Goal: Communication & Community: Answer question/provide support

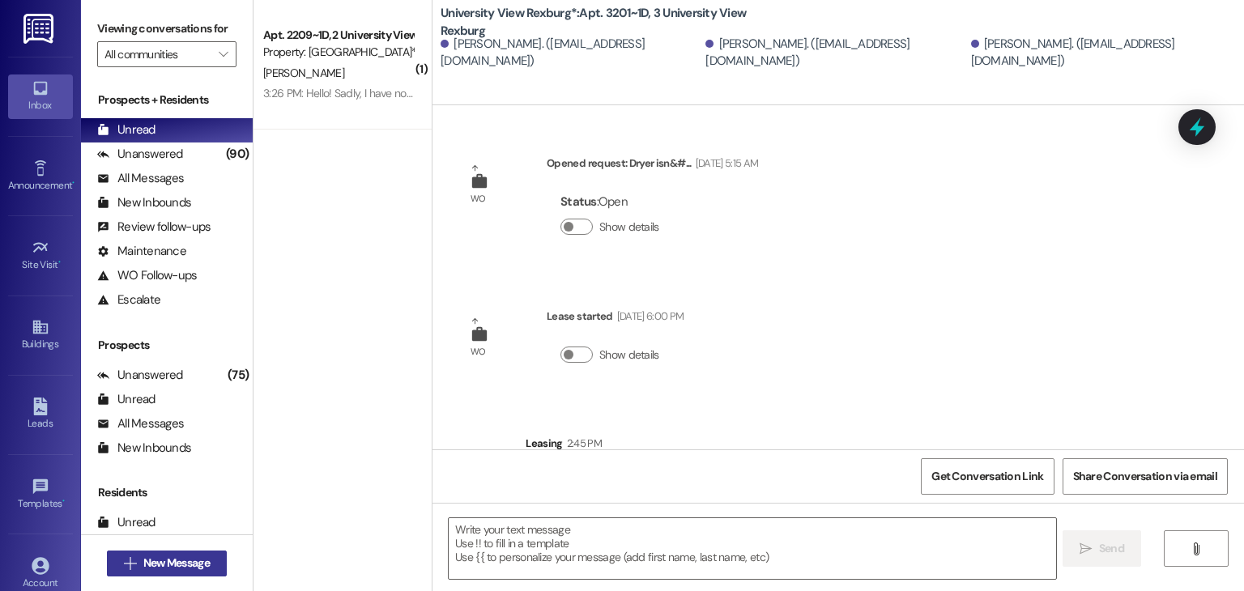
click at [178, 552] on button " New Message" at bounding box center [167, 564] width 120 height 26
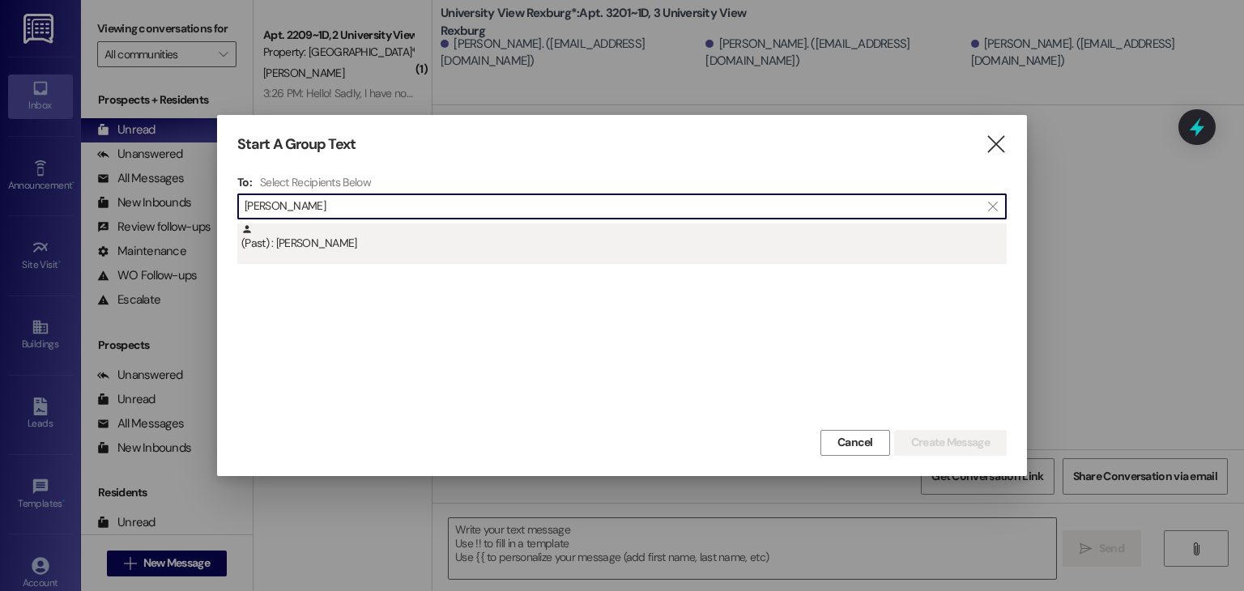
type input "[PERSON_NAME]"
click at [330, 231] on div "(Past) : [PERSON_NAME]" at bounding box center [623, 238] width 765 height 28
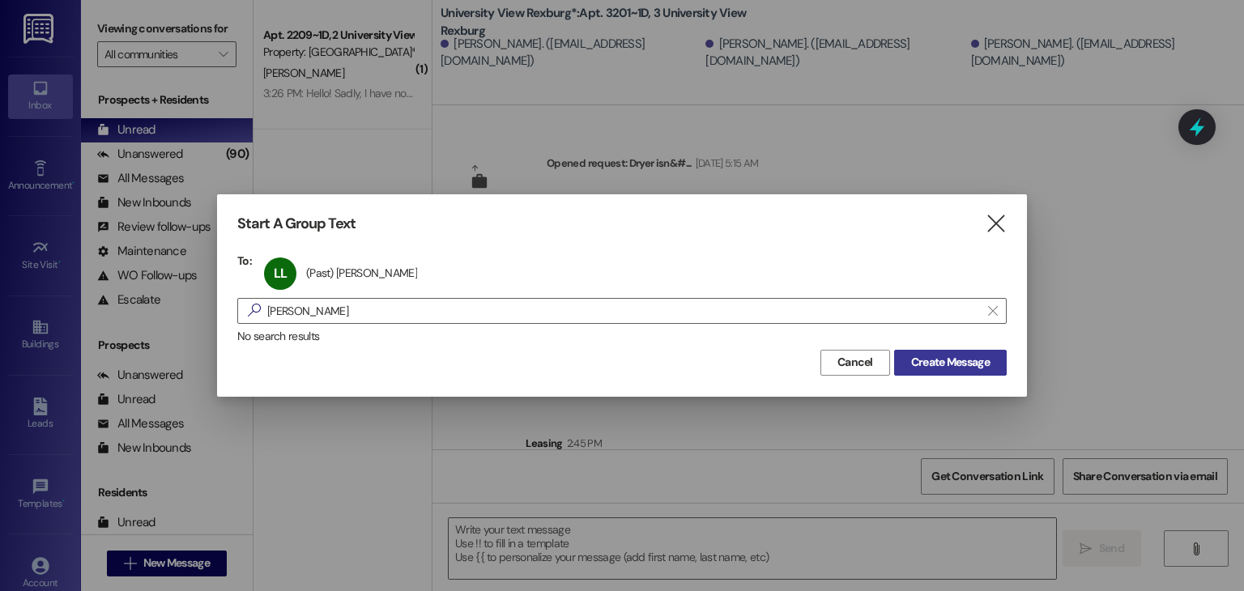
click at [968, 351] on button "Create Message" at bounding box center [950, 363] width 113 height 26
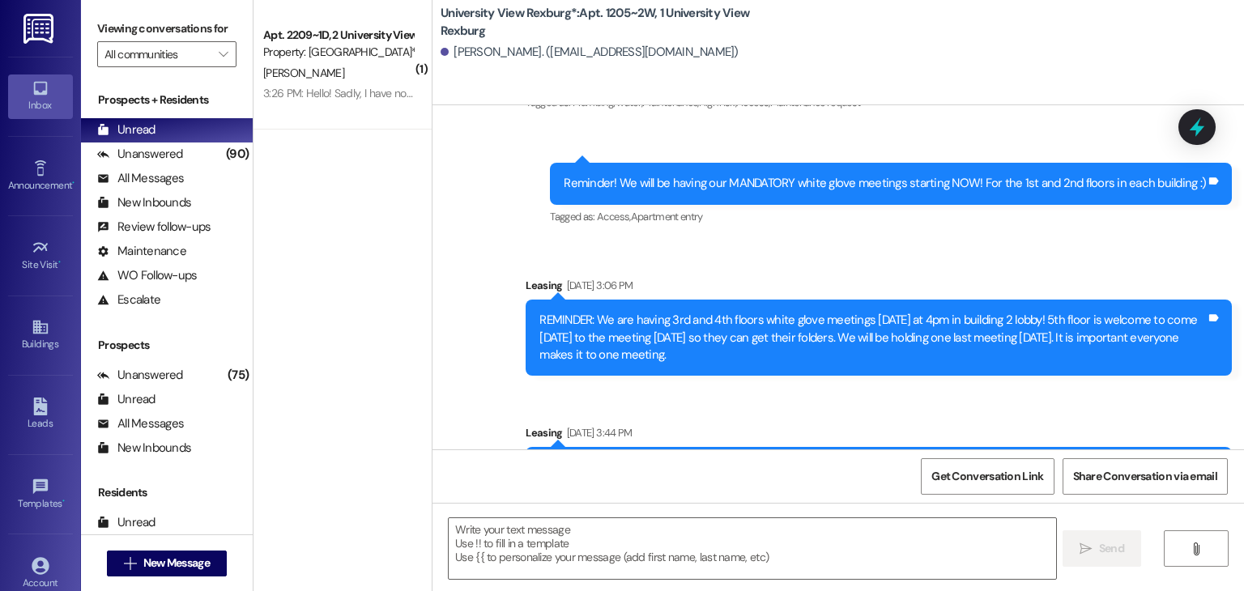
scroll to position [27882, 0]
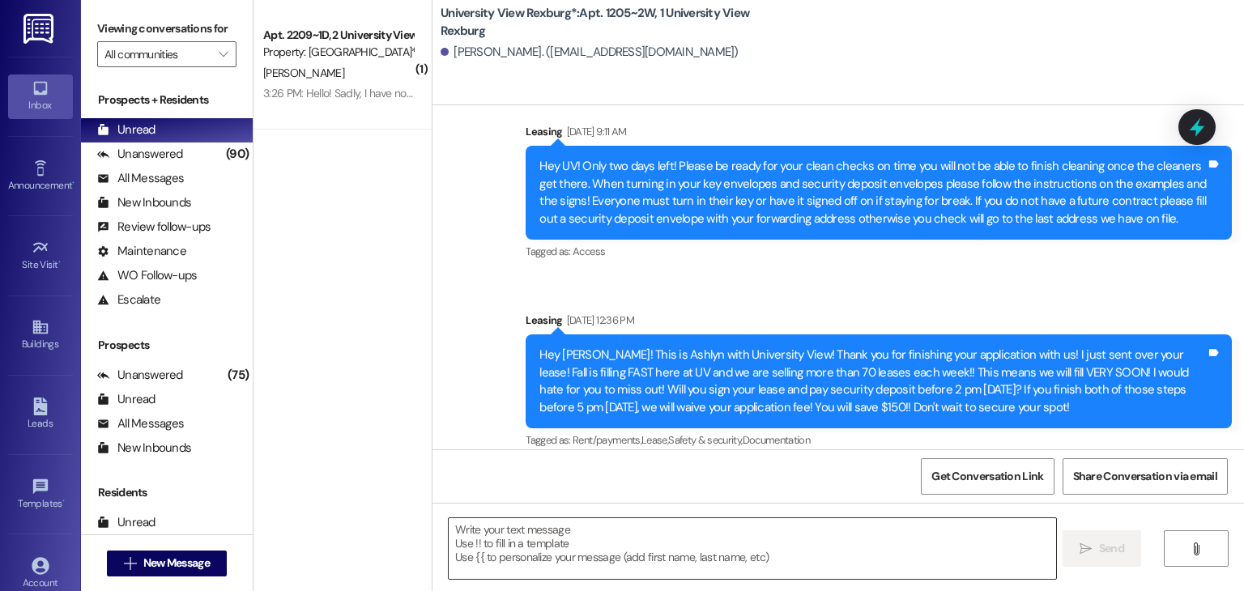
click at [804, 537] on textarea at bounding box center [752, 548] width 607 height 61
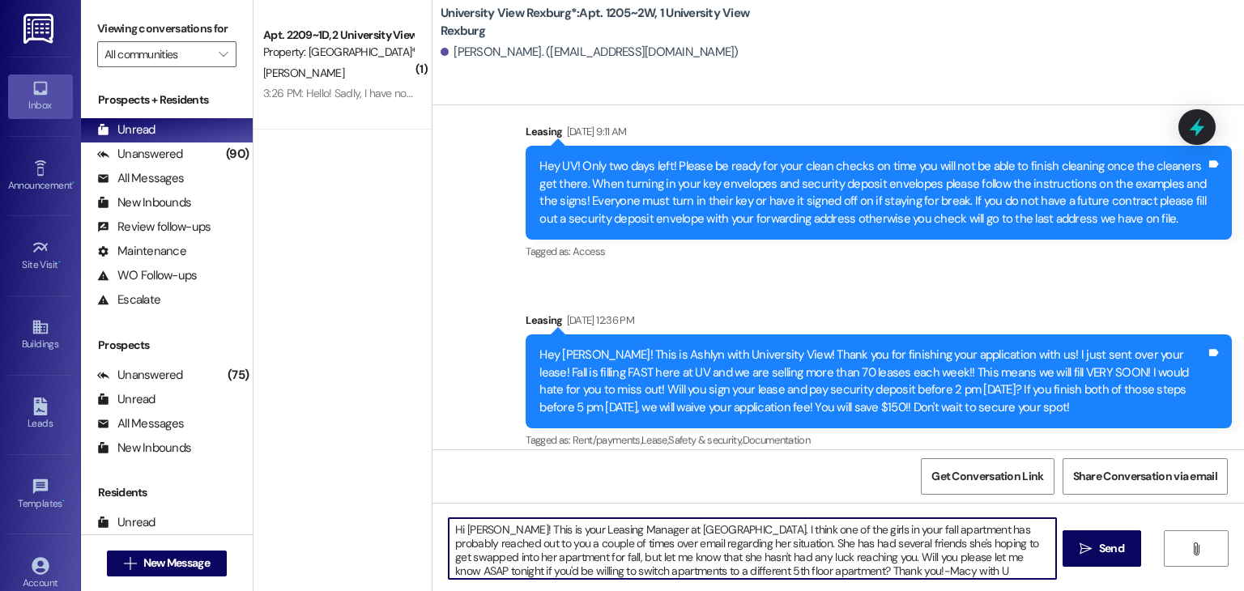
type textarea "Hi [PERSON_NAME]! This is your Leasing Manager at [GEOGRAPHIC_DATA]. I think on…"
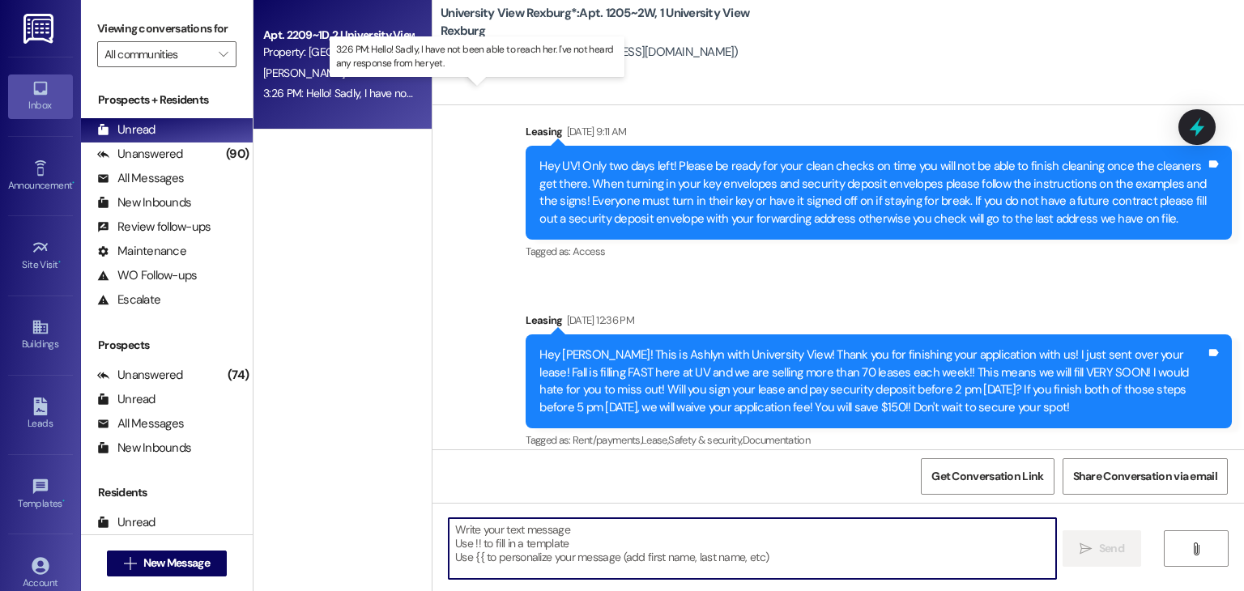
click at [323, 96] on div "3:26 PM: Hello! Sadly, I have not been able to reach her. I've not heard any re…" at bounding box center [489, 93] width 452 height 15
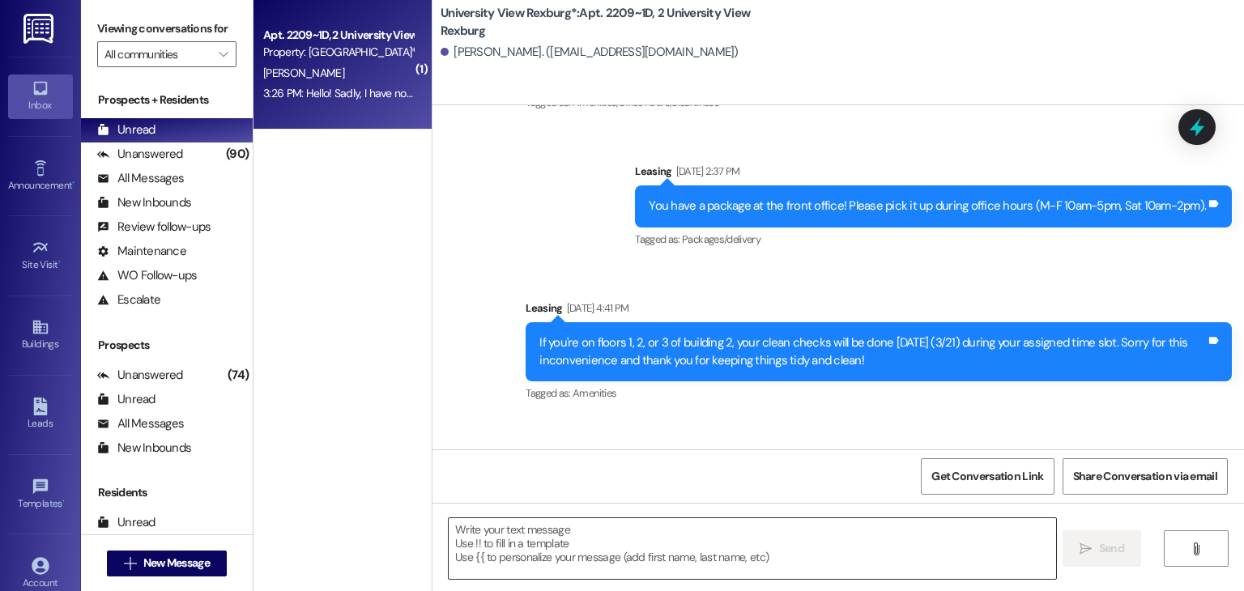
scroll to position [50823, 0]
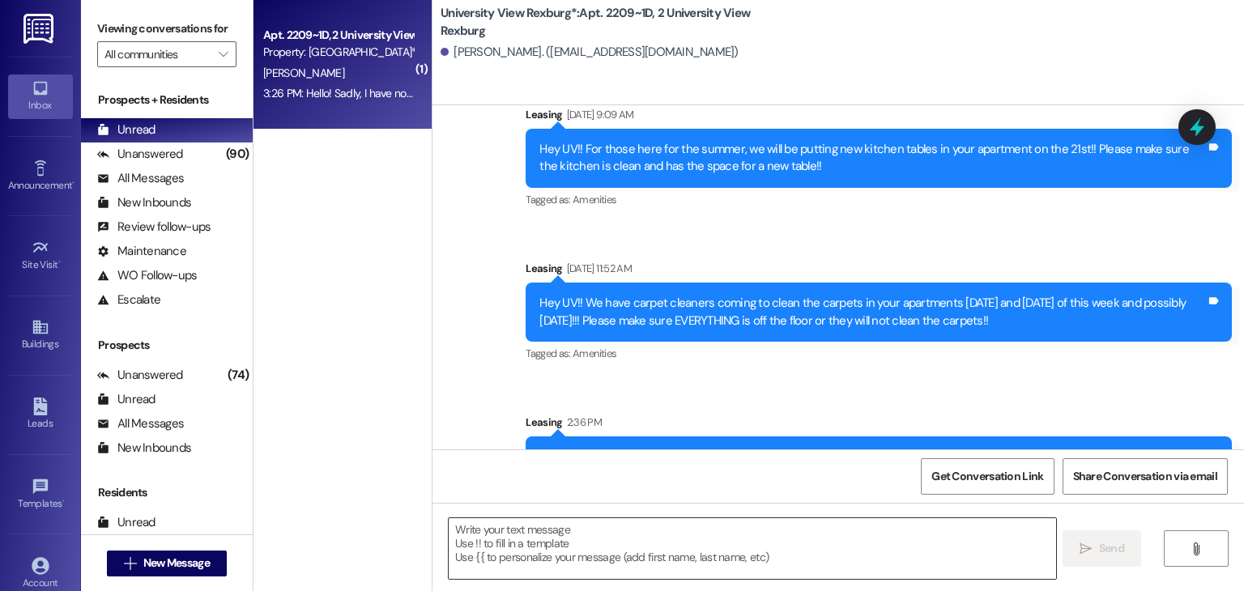
click at [591, 535] on textarea at bounding box center [752, 548] width 607 height 61
drag, startPoint x: 685, startPoint y: 340, endPoint x: 682, endPoint y: 242, distance: 98.0
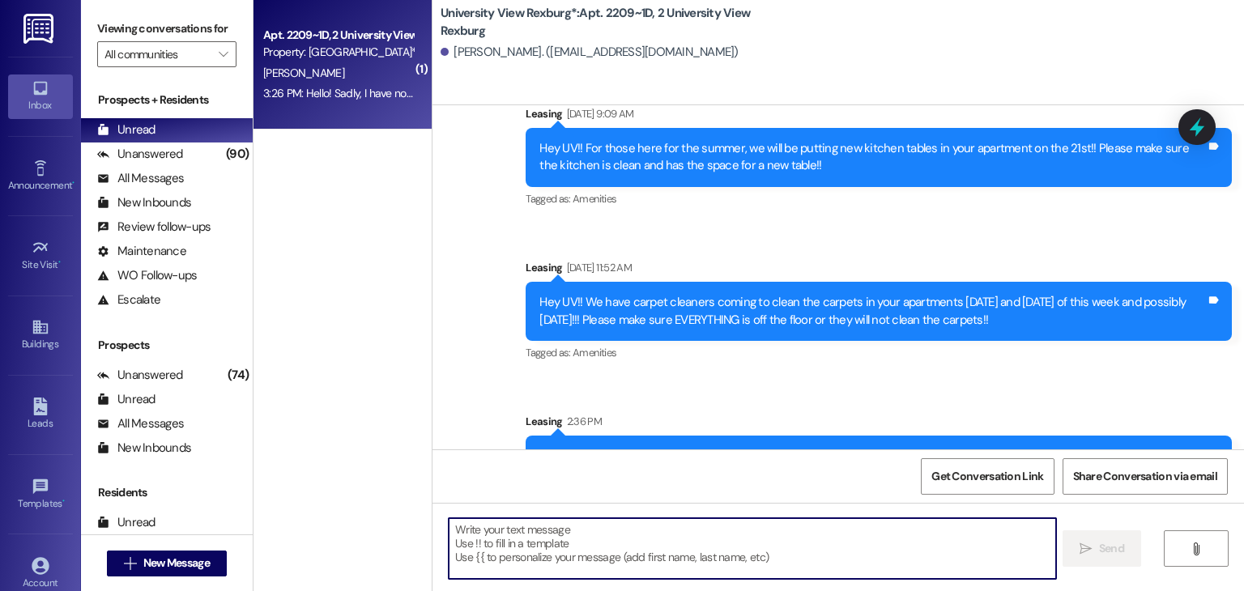
click at [667, 546] on textarea at bounding box center [752, 548] width 607 height 61
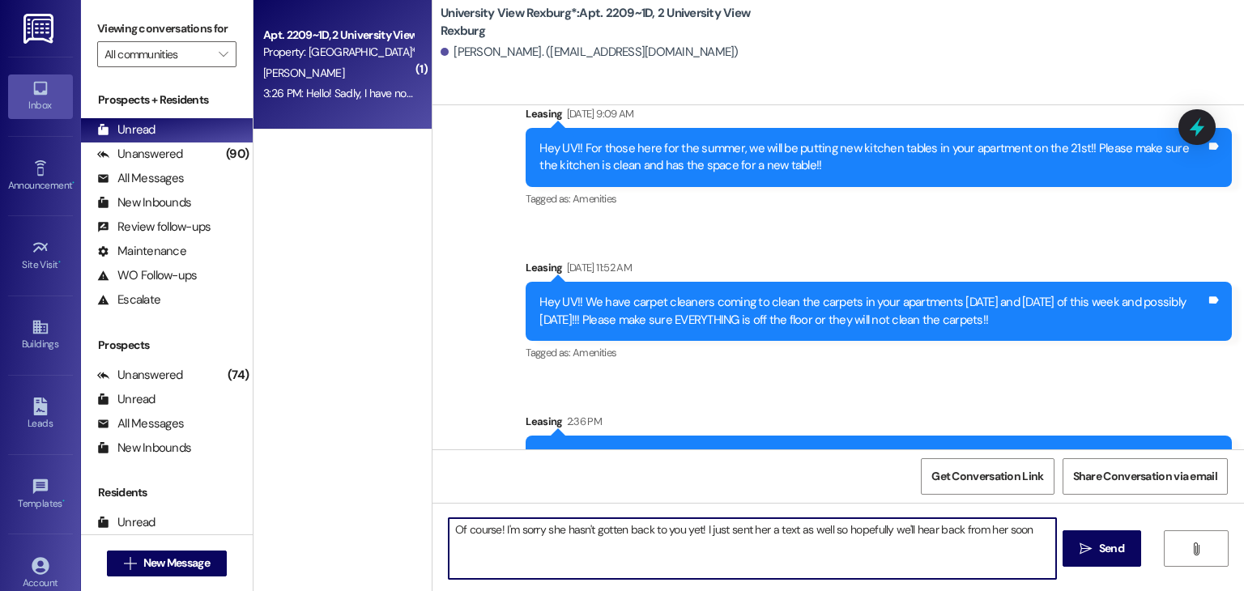
type textarea "Of course! I'm sorry she hasn't gotten back to you yet! I just sent her a text …"
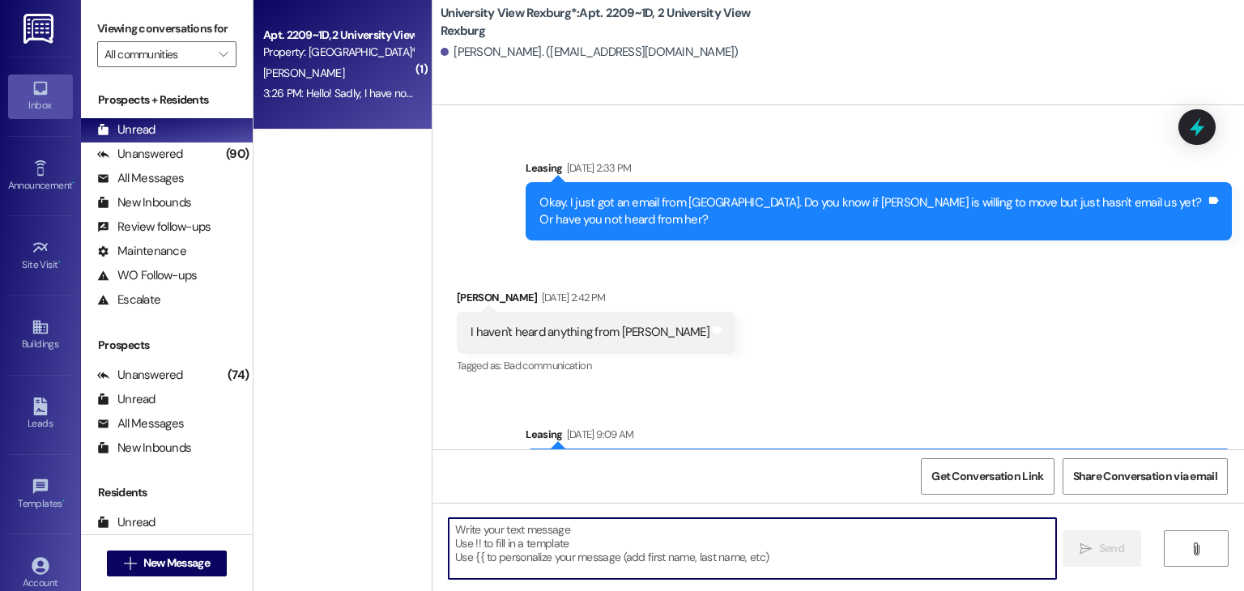
scroll to position [50937, 0]
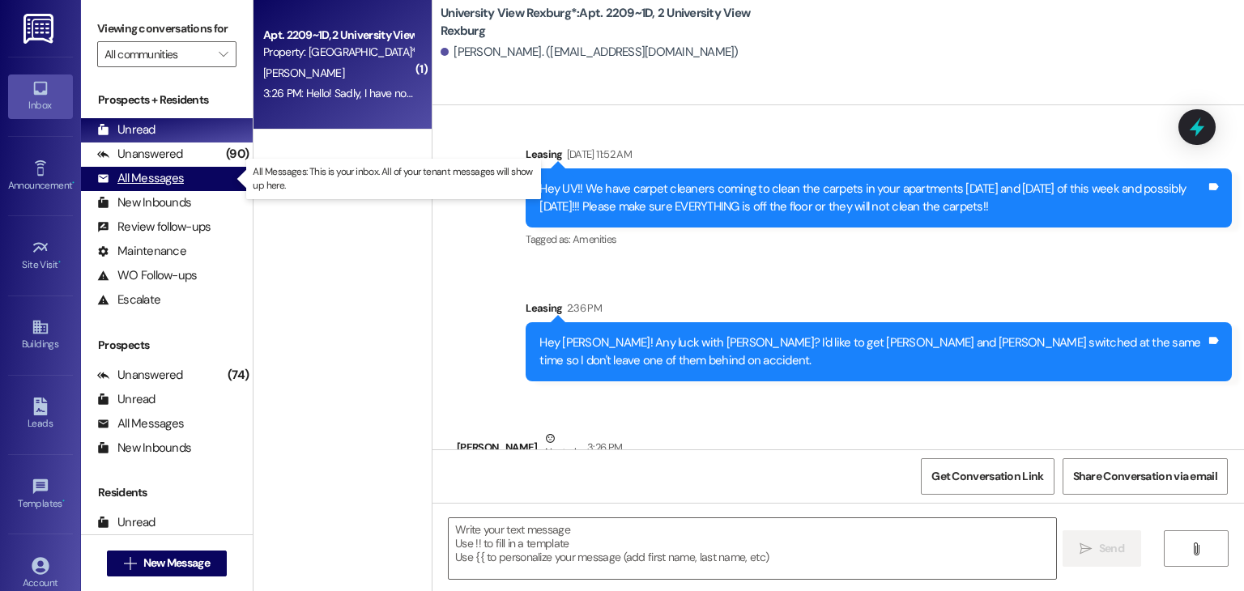
click at [190, 175] on div "All Messages (undefined)" at bounding box center [167, 179] width 172 height 24
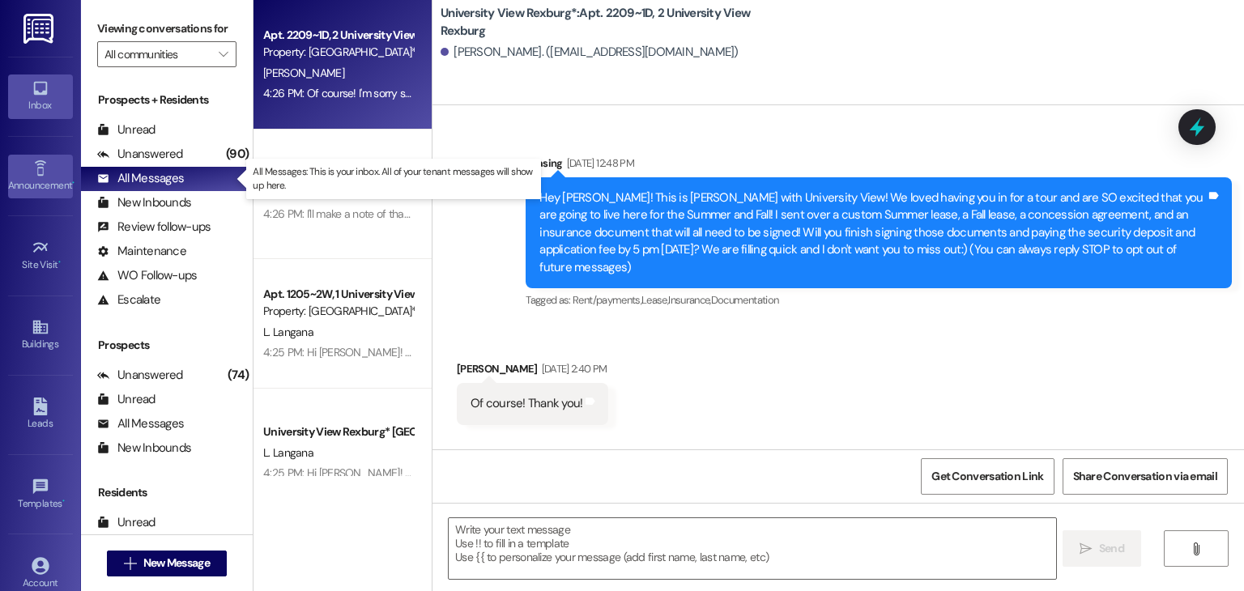
click at [54, 164] on link "Announcement •" at bounding box center [40, 177] width 65 height 44
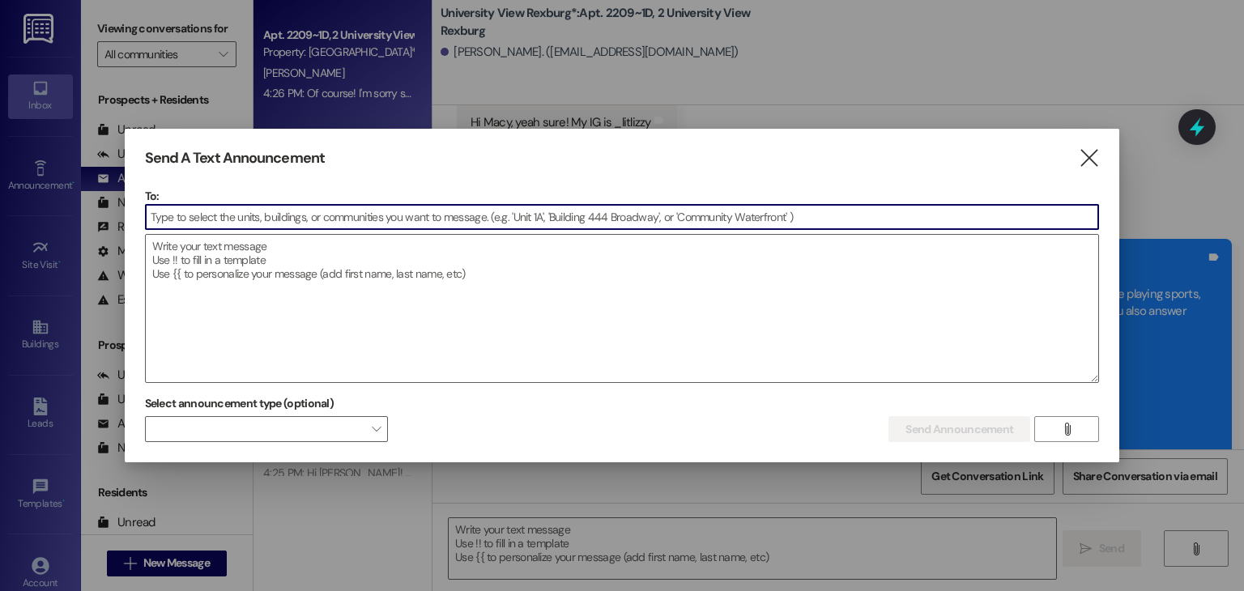
scroll to position [50823, 0]
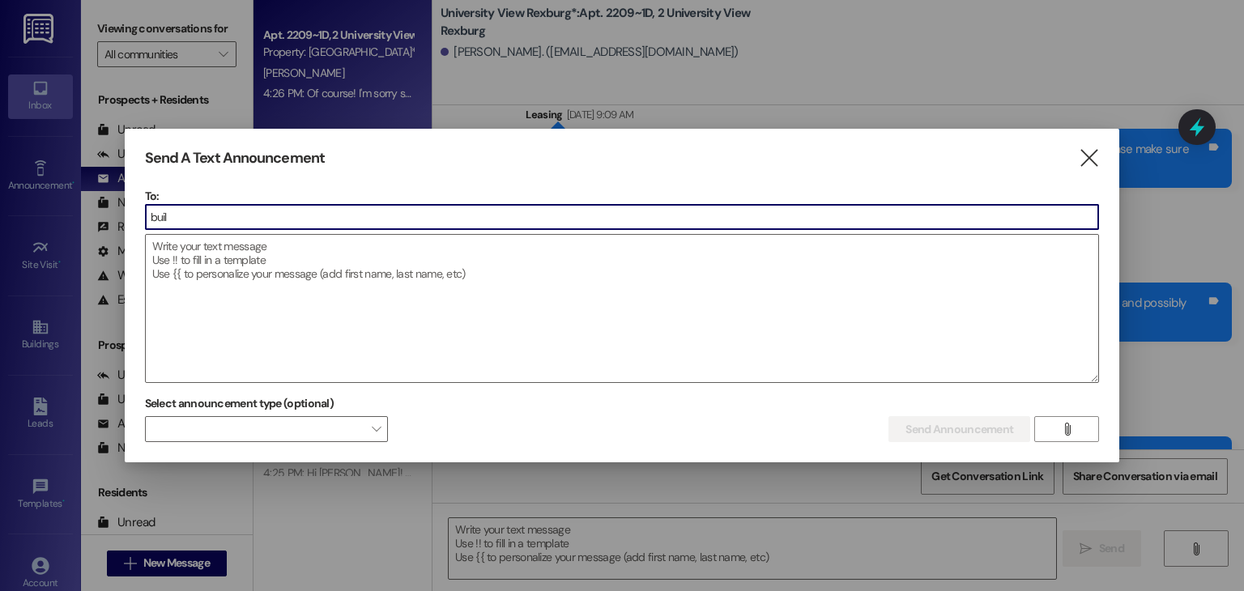
type input "build"
type input "[PERSON_NAME]"
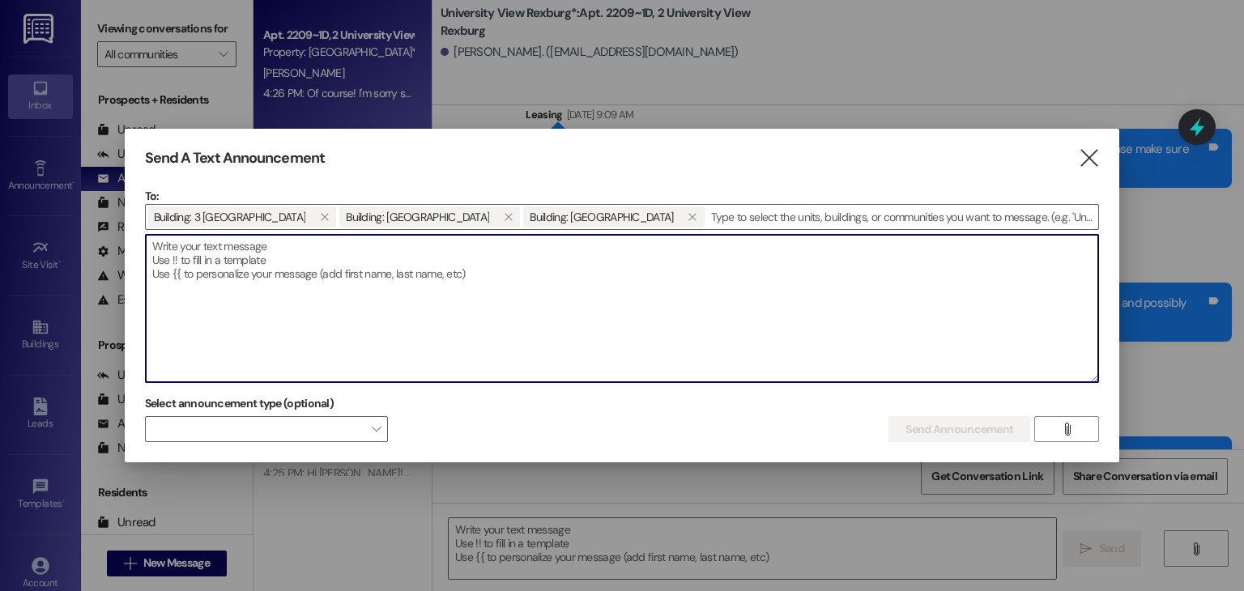
click at [284, 243] on textarea at bounding box center [622, 308] width 953 height 147
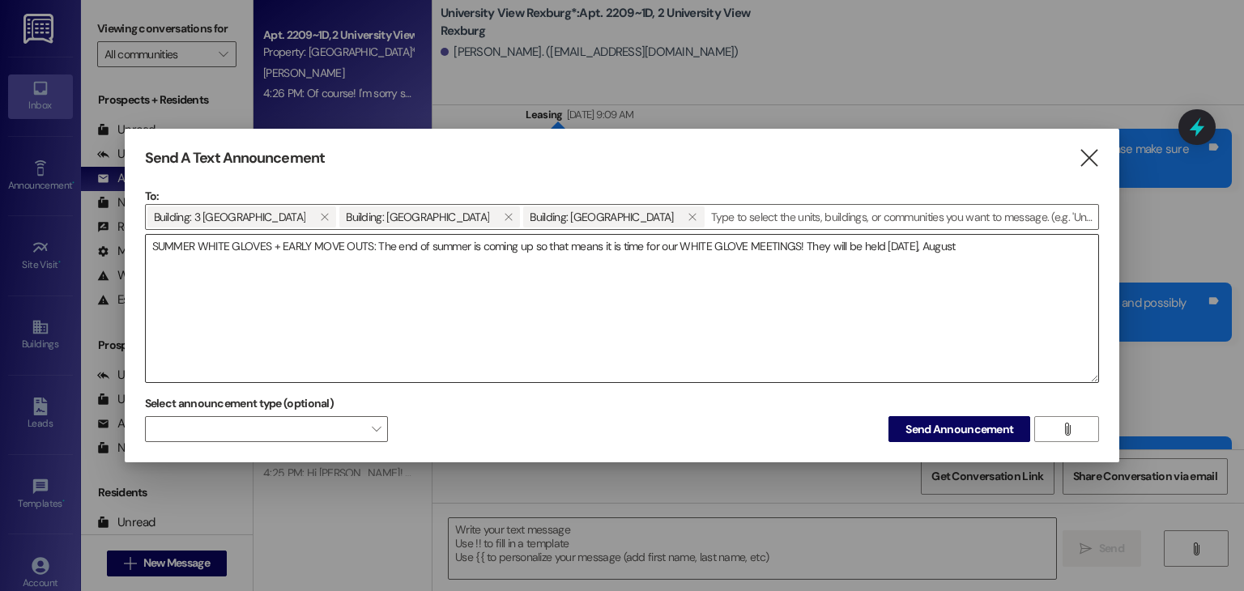
click at [988, 244] on textarea "SUMMER WHITE GLOVES + EARLY MOVE OUTS: The end of summer is coming up so that m…" at bounding box center [622, 308] width 953 height 147
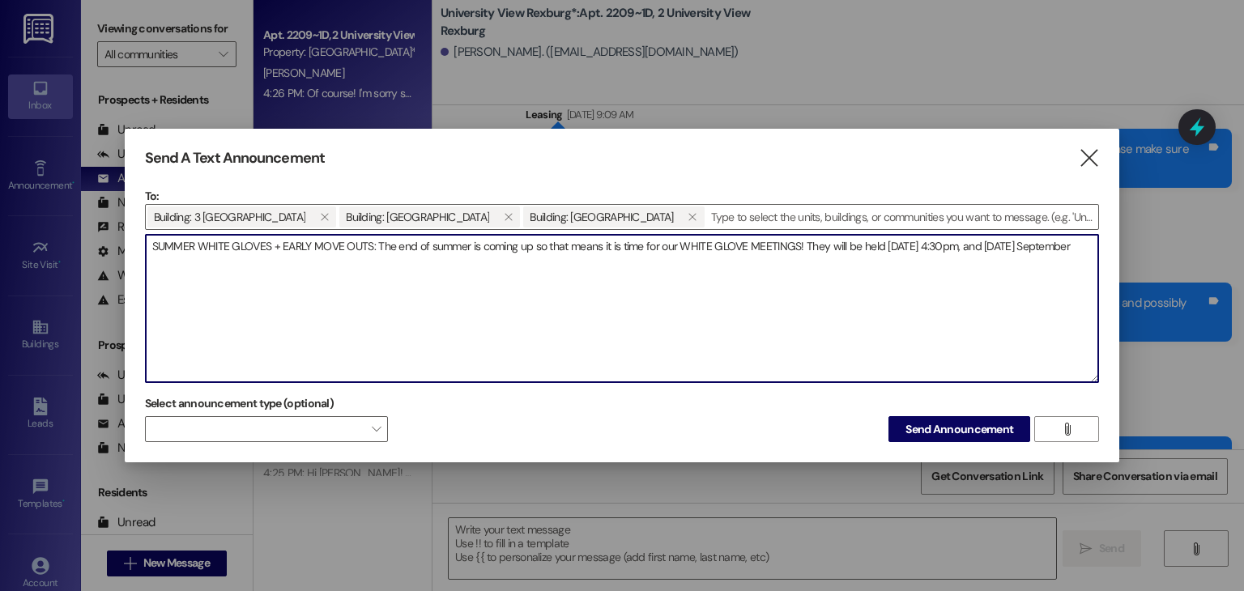
click at [311, 266] on textarea "SUMMER WHITE GLOVES + EARLY MOVE OUTS: The end of summer is coming up so that m…" at bounding box center [622, 308] width 953 height 147
click at [189, 265] on textarea "SUMMER WHITE GLOVES + EARLY MOVE OUTS: The end of summer is coming up so that m…" at bounding box center [622, 308] width 953 height 147
click at [288, 271] on textarea "SUMMER WHITE GLOVES + EARLY MOVE OUTS: The end of summer is coming up so that m…" at bounding box center [622, 308] width 953 height 147
click at [1015, 245] on textarea "SUMMER WHITE GLOVES + EARLY MOVE OUTS: The end of summer is coming up so that m…" at bounding box center [622, 308] width 953 height 147
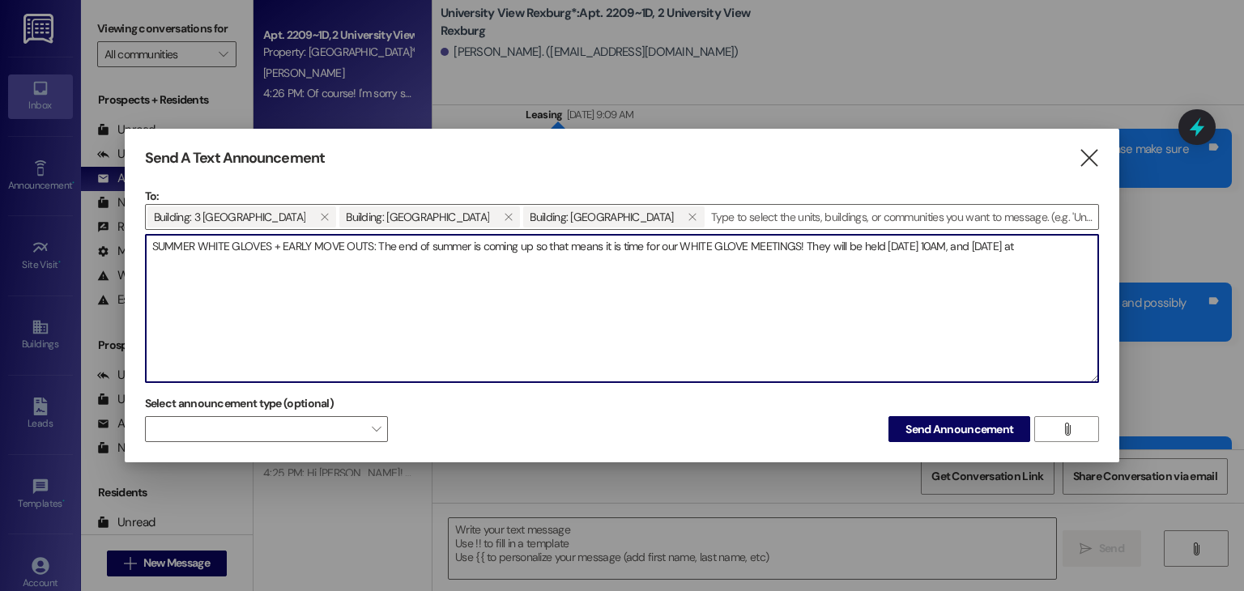
click at [700, 272] on textarea "SUMMER WHITE GLOVES + EARLY MOVE OUTS: The end of summer is coming up so that m…" at bounding box center [622, 308] width 953 height 147
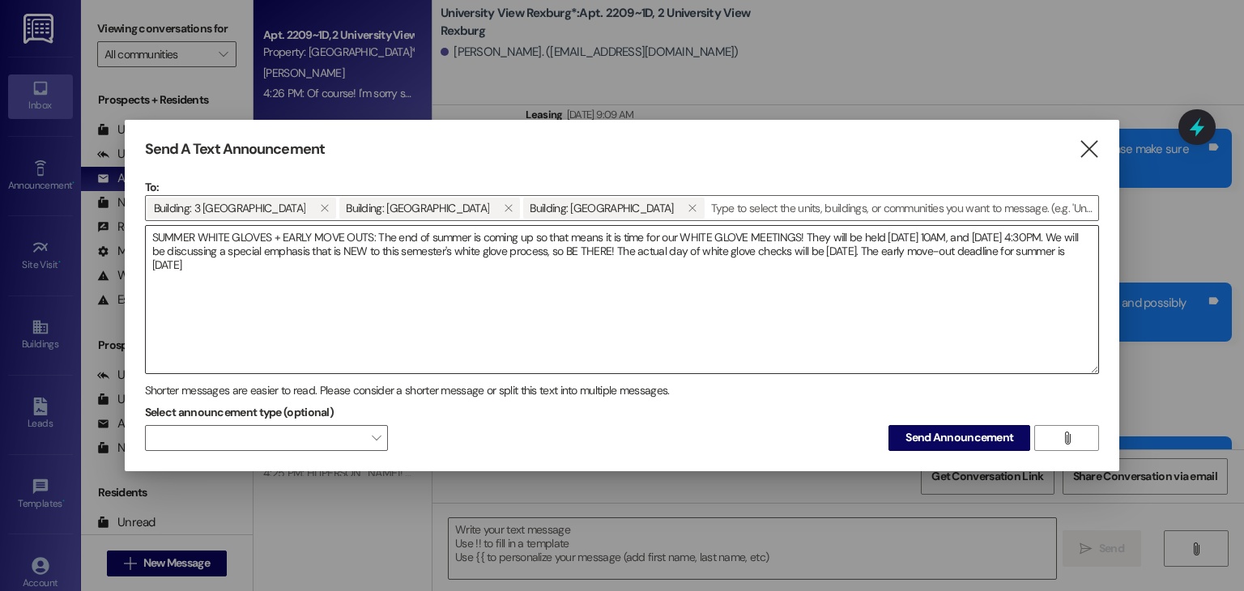
click at [584, 273] on textarea "SUMMER WHITE GLOVES + EARLY MOVE OUTS: The end of summer is coming up so that m…" at bounding box center [622, 299] width 953 height 147
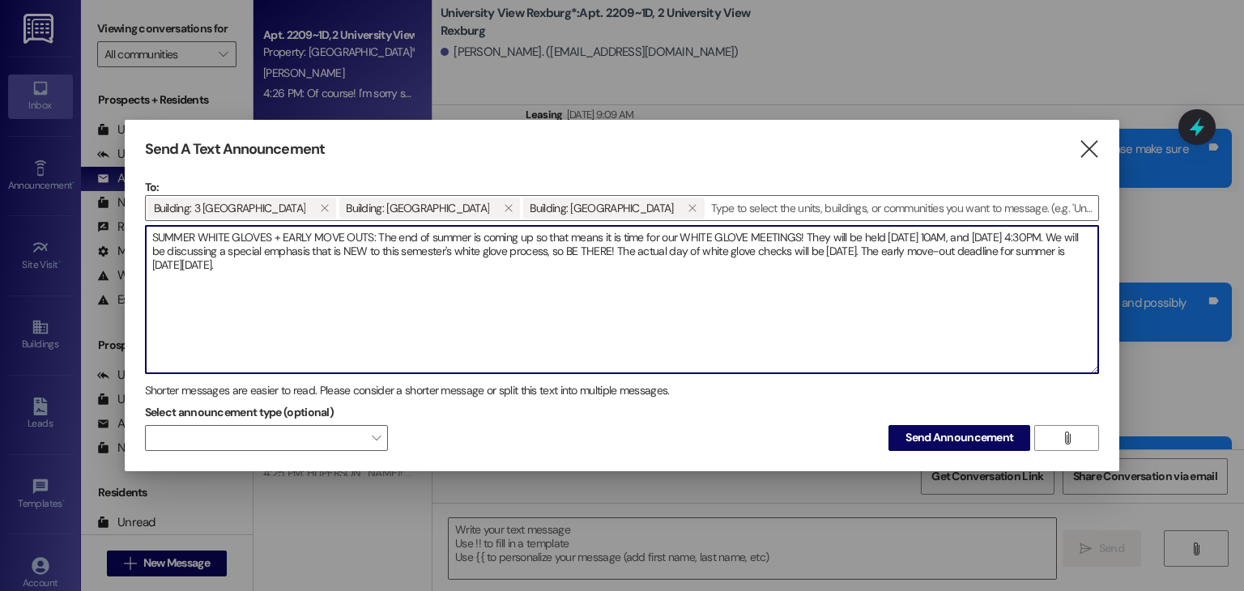
click at [258, 266] on textarea "SUMMER WHITE GLOVES + EARLY MOVE OUTS: The end of summer is coming up so that m…" at bounding box center [622, 299] width 953 height 147
click at [241, 266] on textarea "SUMMER WHITE GLOVES + EARLY MOVE OUTS: The end of summer is coming up so that m…" at bounding box center [622, 299] width 953 height 147
drag, startPoint x: 248, startPoint y: 264, endPoint x: 362, endPoint y: 262, distance: 114.2
click at [362, 262] on textarea "SUMMER WHITE GLOVES + EARLY MOVE OUTS: The end of summer is coming up so that m…" at bounding box center [622, 299] width 953 height 147
click at [595, 264] on textarea "SUMMER WHITE GLOVES + EARLY MOVE OUTS: The end of summer is coming up so that m…" at bounding box center [622, 299] width 953 height 147
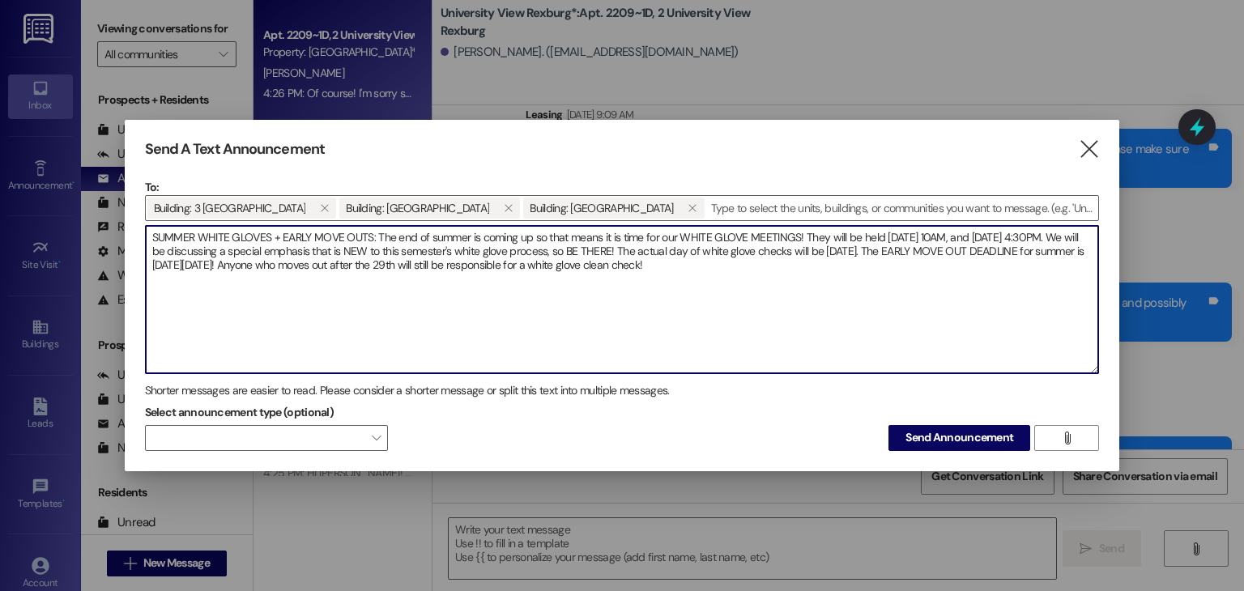
click at [224, 270] on textarea "SUMMER WHITE GLOVES + EARLY MOVE OUTS: The end of summer is coming up so that m…" at bounding box center [622, 299] width 953 height 147
click at [381, 279] on textarea "SUMMER WHITE GLOVES + EARLY MOVE OUTS: The end of summer is coming up so that m…" at bounding box center [622, 299] width 953 height 147
click at [1030, 270] on textarea "SUMMER WHITE GLOVES + EARLY MOVE OUTS: The end of summer is coming up so that m…" at bounding box center [622, 299] width 953 height 147
click at [602, 283] on textarea "SUMMER WHITE GLOVES + EARLY MOVE OUTS: The end of summer is coming up so that m…" at bounding box center [622, 299] width 953 height 147
click at [666, 277] on textarea "SUMMER WHITE GLOVES + EARLY MOVE OUTS: The end of summer is coming up so that m…" at bounding box center [622, 299] width 953 height 147
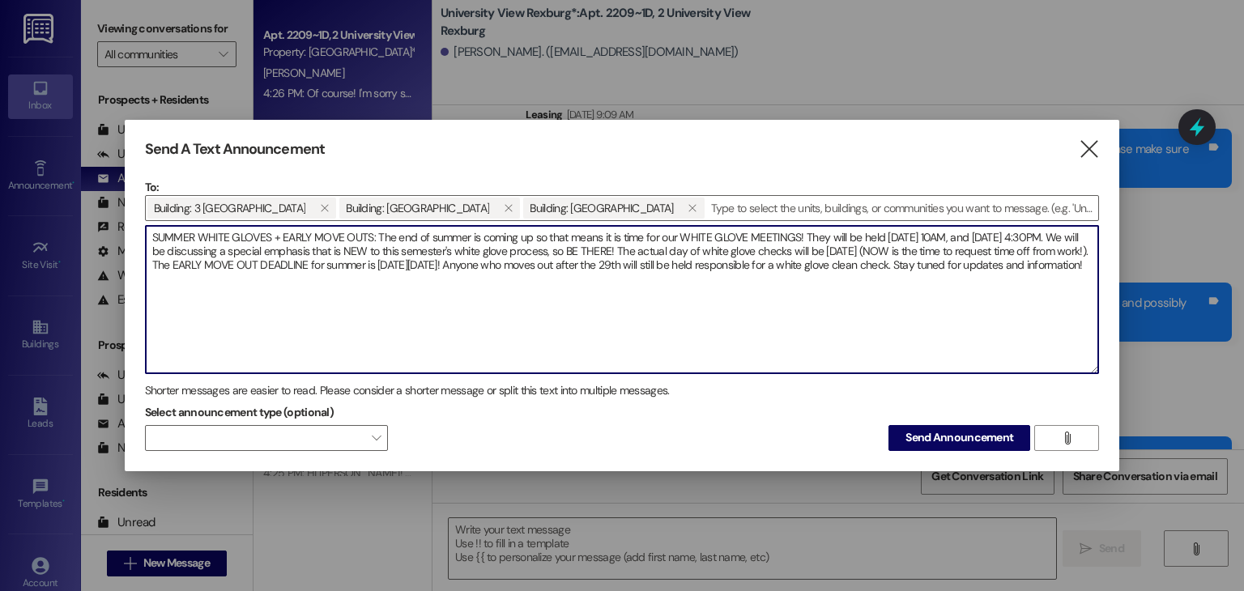
click at [1028, 253] on textarea "SUMMER WHITE GLOVES + EARLY MOVE OUTS: The end of summer is coming up so that m…" at bounding box center [622, 299] width 953 height 147
click at [286, 266] on textarea "SUMMER WHITE GLOVES + EARLY MOVE OUTS: The end of summer is coming up so that m…" at bounding box center [622, 299] width 953 height 147
click at [712, 277] on textarea "SUMMER WHITE GLOVES + EARLY MOVE OUTS: The end of summer is coming up so that m…" at bounding box center [622, 299] width 953 height 147
click at [616, 287] on textarea "SUMMER WHITE GLOVES + EARLY MOVE OUTS: The end of summer is coming up so that m…" at bounding box center [622, 299] width 953 height 147
click at [431, 250] on textarea "SUMMER WHITE GLOVES + EARLY MOVE OUTS: The end of summer is coming up so that m…" at bounding box center [622, 299] width 953 height 147
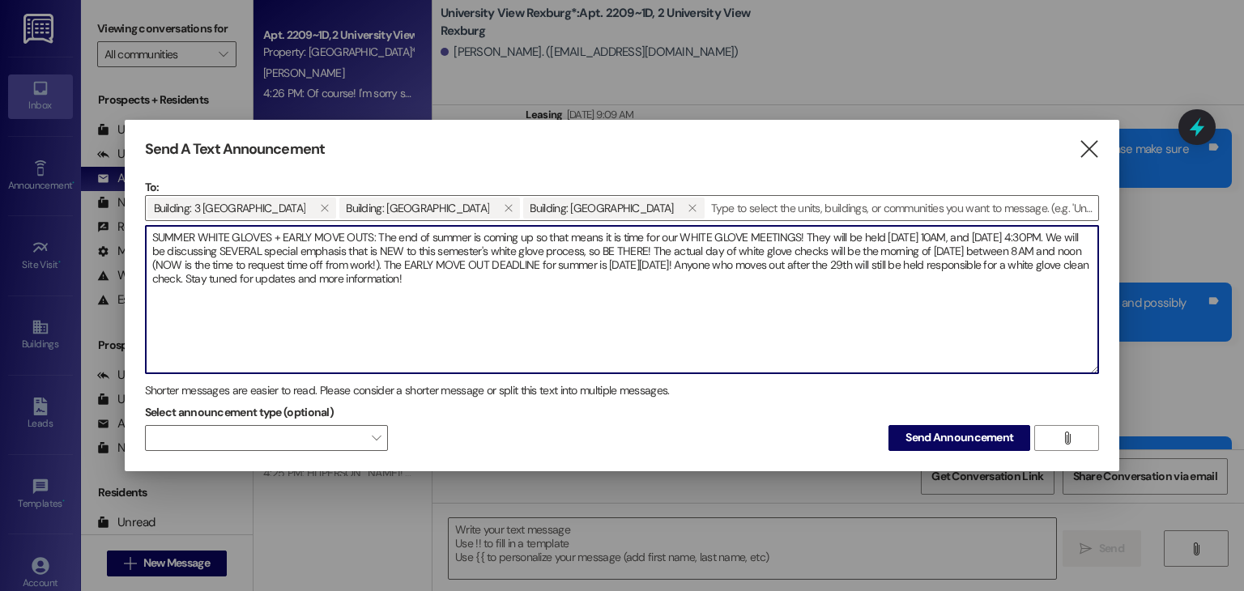
click at [551, 251] on textarea "SUMMER WHITE GLOVES + EARLY MOVE OUTS: The end of summer is coming up so that m…" at bounding box center [622, 299] width 953 height 147
click at [594, 253] on textarea "SUMMER WHITE GLOVES + EARLY MOVE OUTS: The end of summer is coming up so that m…" at bounding box center [622, 299] width 953 height 147
click at [564, 281] on textarea "SUMMER WHITE GLOVES + EARLY MOVE OUTS: The end of summer is coming up so that m…" at bounding box center [622, 299] width 953 height 147
click at [557, 288] on textarea "SUMMER WHITE GLOVES + EARLY MOVE OUTS: The end of summer is coming up so that m…" at bounding box center [622, 299] width 953 height 147
click at [531, 250] on textarea "SUMMER WHITE GLOVES + EARLY MOVE OUTS: The end of summer is coming up so that m…" at bounding box center [622, 299] width 953 height 147
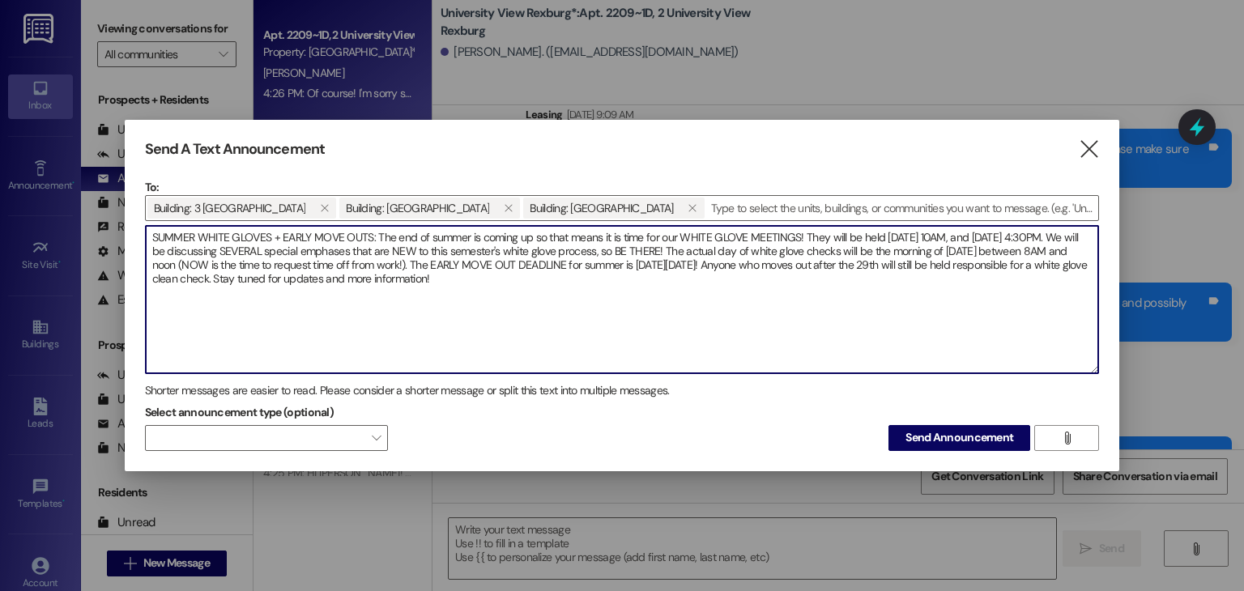
click at [531, 250] on textarea "SUMMER WHITE GLOVES + EARLY MOVE OUTS: The end of summer is coming up so that m…" at bounding box center [622, 299] width 953 height 147
type textarea "SUMMER WHITE GLOVES + EARLY MOVE OUTS: The end of summer is coming up so that m…"
click at [786, 280] on textarea "SUMMER WHITE GLOVES + EARLY MOVE OUTS: The end of summer is coming up so that m…" at bounding box center [622, 299] width 953 height 147
click at [926, 432] on span "Send Announcement" at bounding box center [959, 437] width 108 height 17
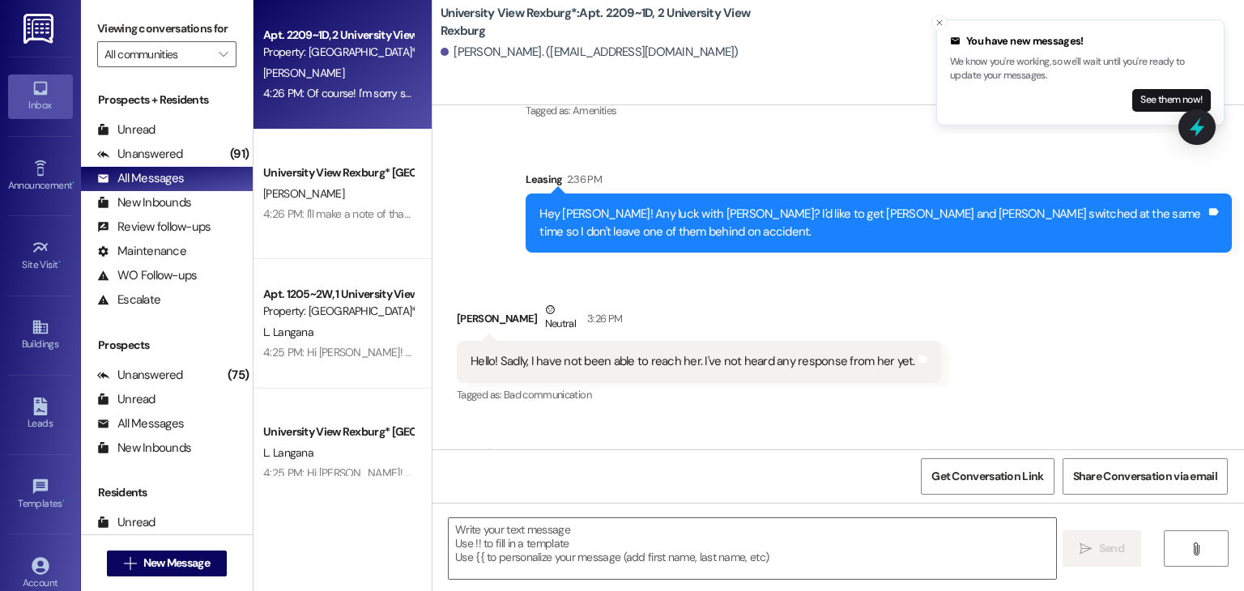
scroll to position [51066, 0]
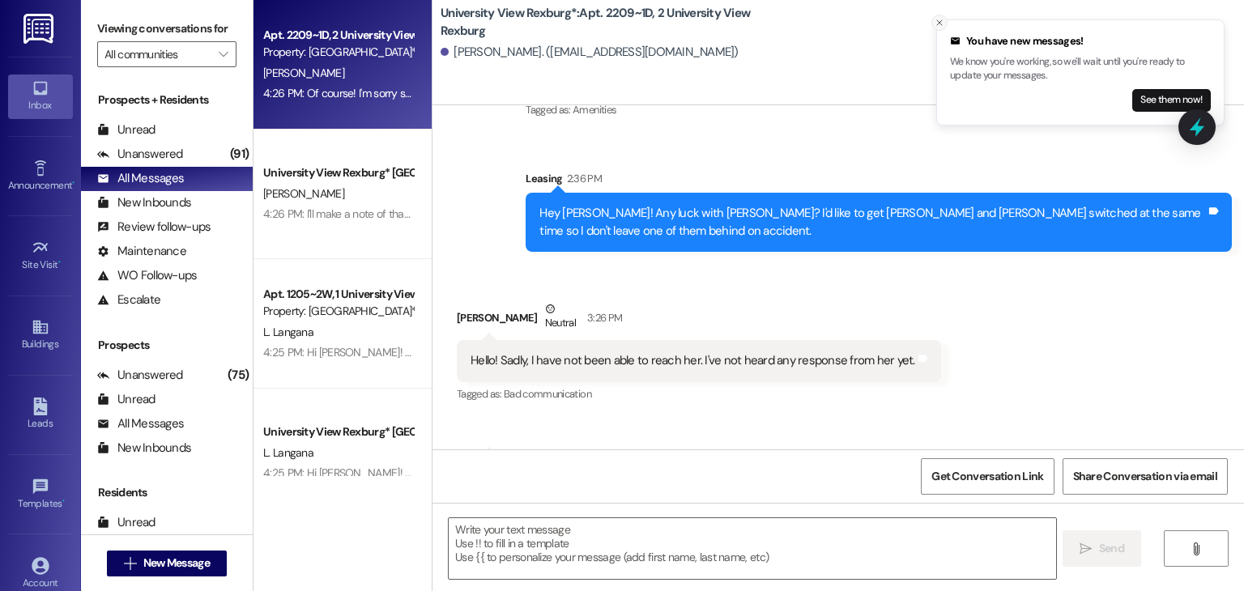
click at [938, 22] on icon "Close toast" at bounding box center [940, 23] width 10 height 10
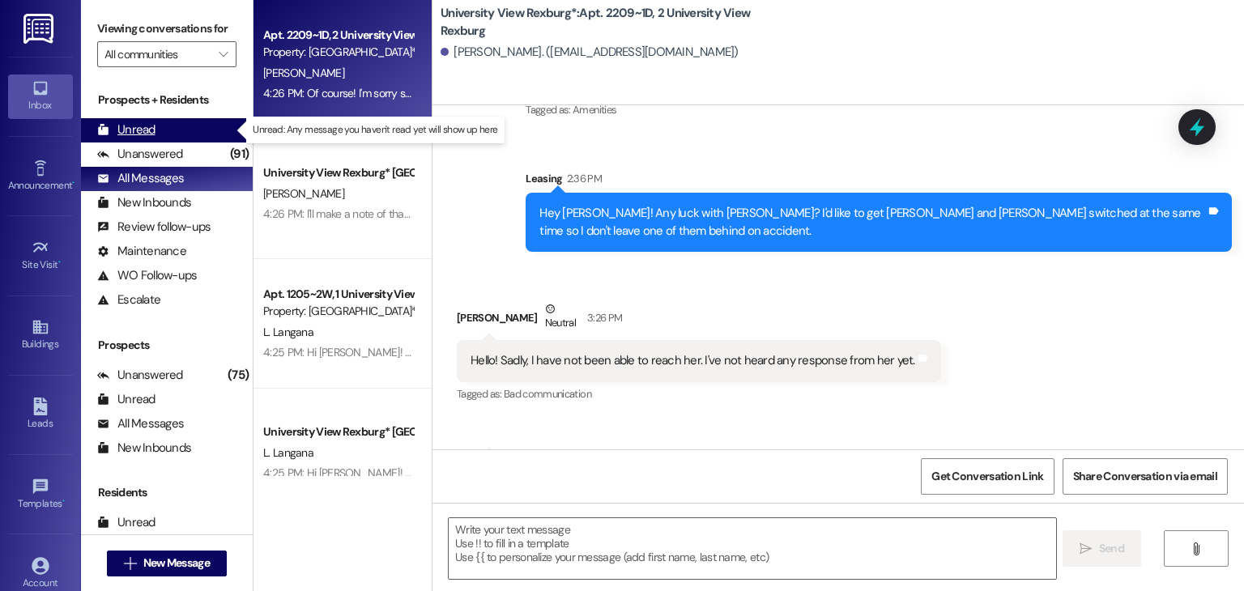
click at [164, 134] on div "Unread (0)" at bounding box center [167, 130] width 172 height 24
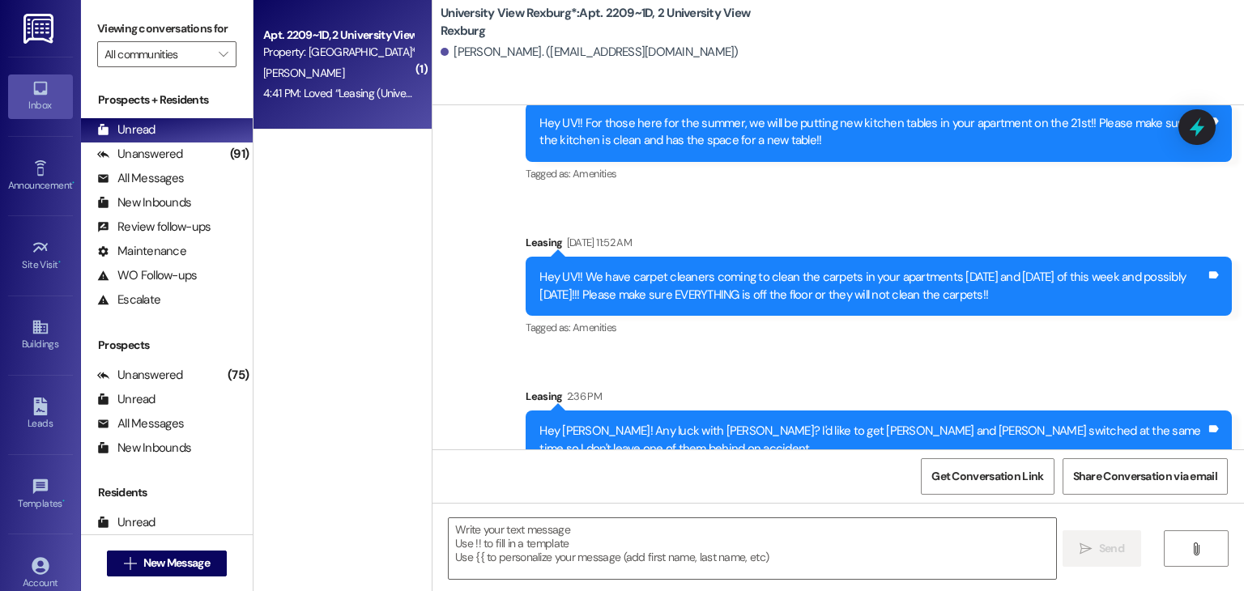
scroll to position [51108, 0]
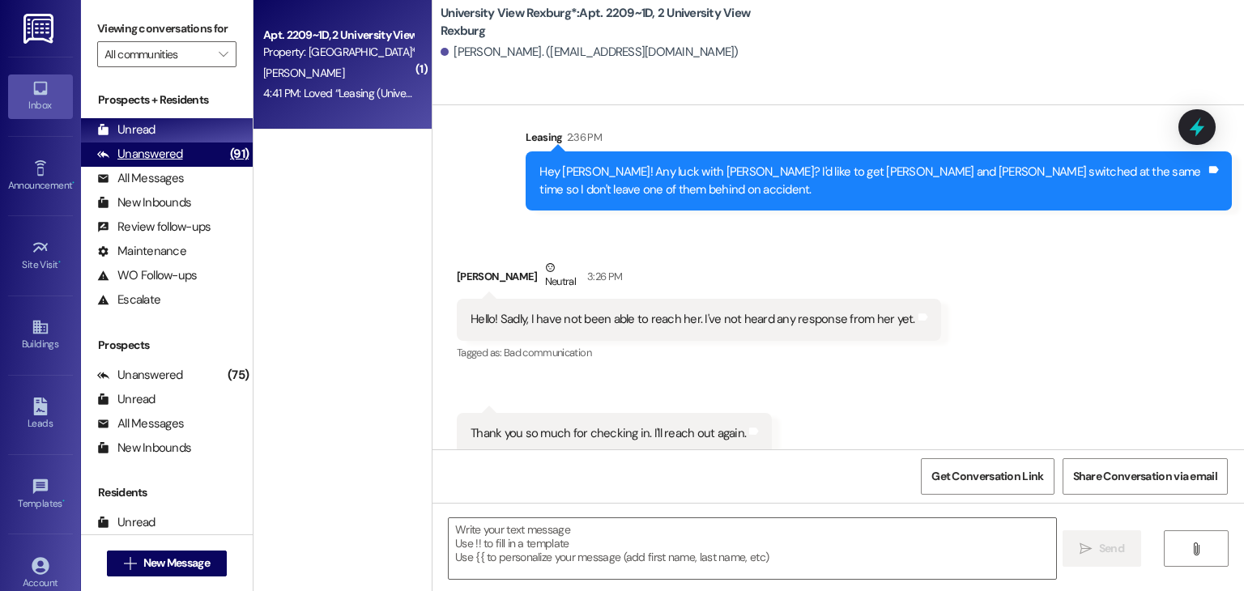
click at [202, 166] on div "Unanswered (91)" at bounding box center [167, 155] width 172 height 24
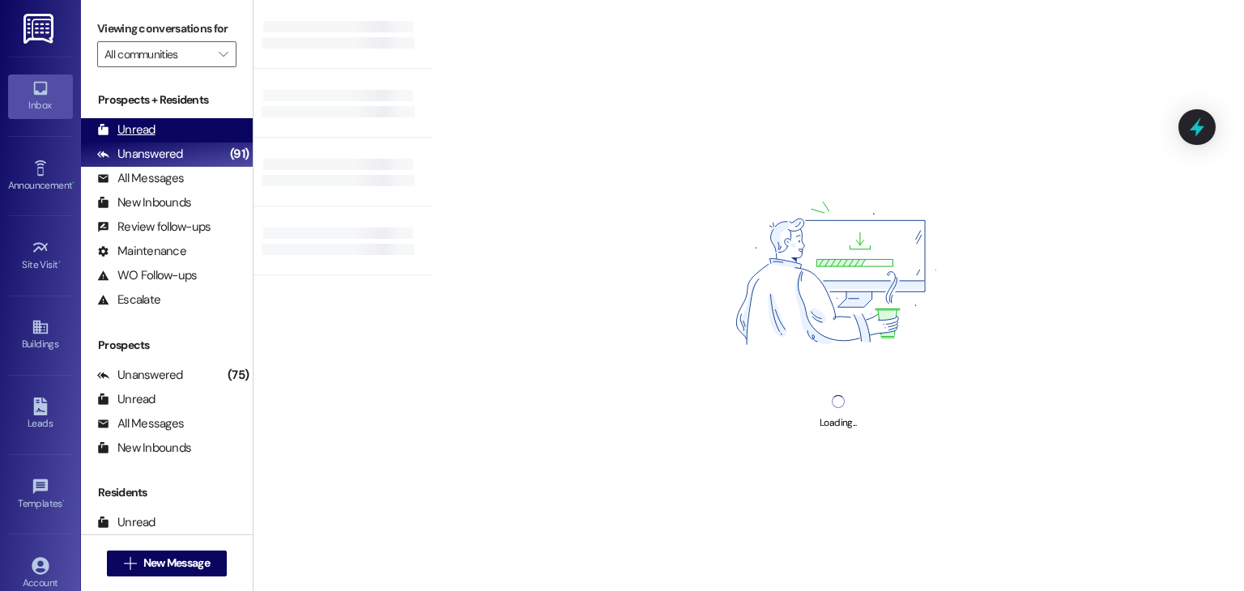
click at [194, 124] on div "Unread (0)" at bounding box center [167, 130] width 172 height 24
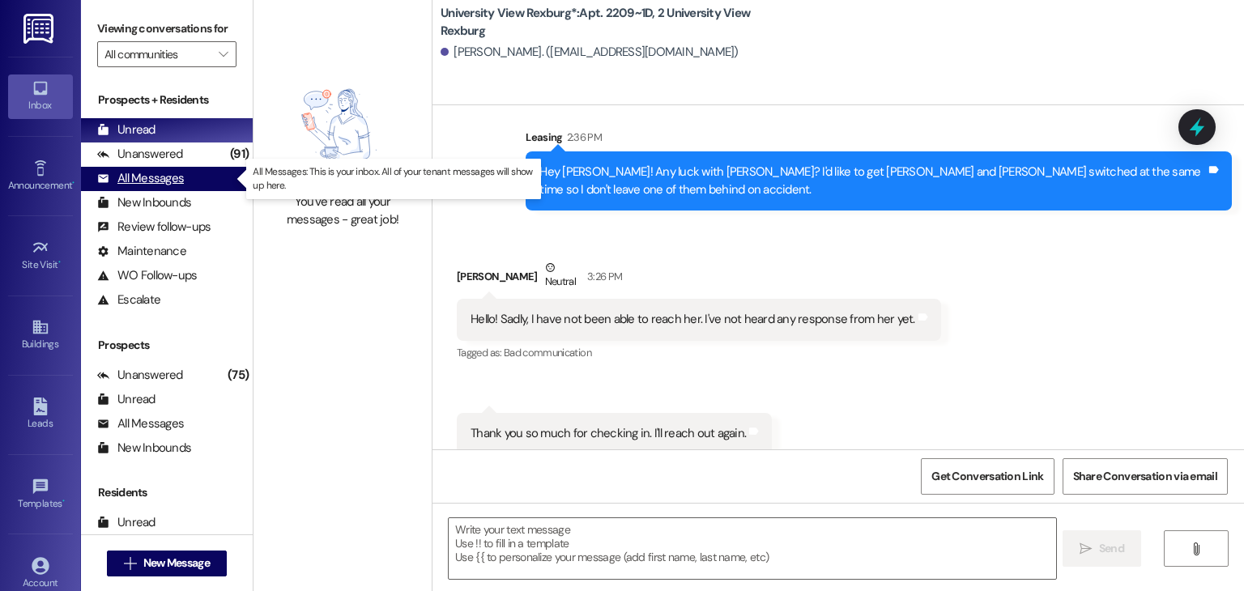
click at [165, 181] on div "All Messages" at bounding box center [140, 178] width 87 height 17
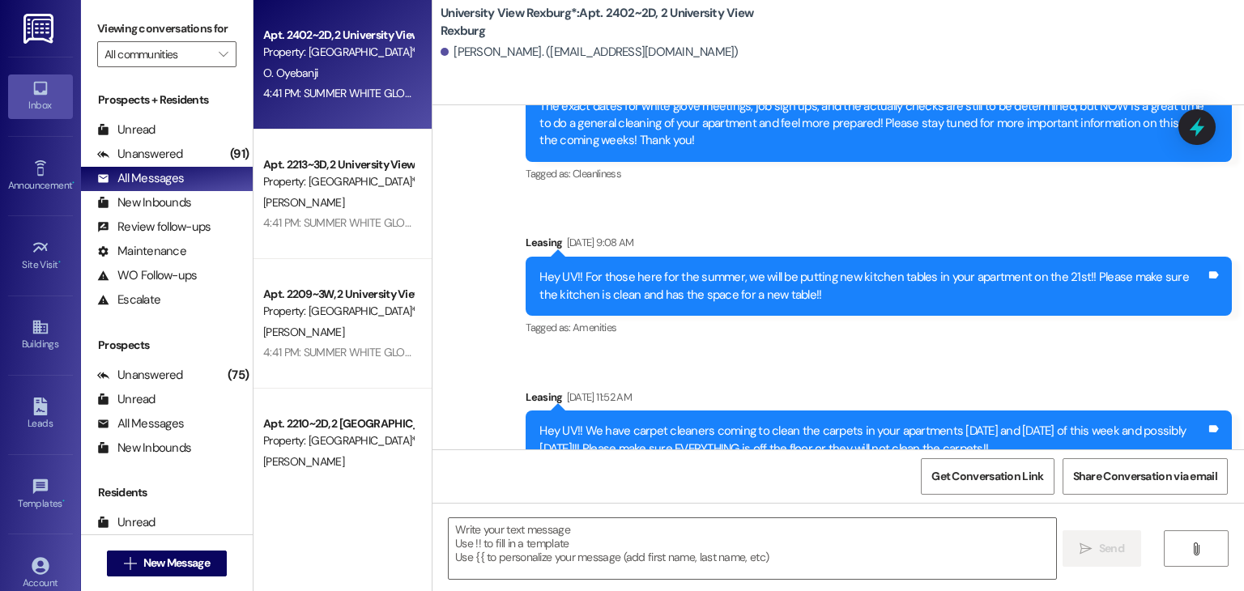
scroll to position [46873, 0]
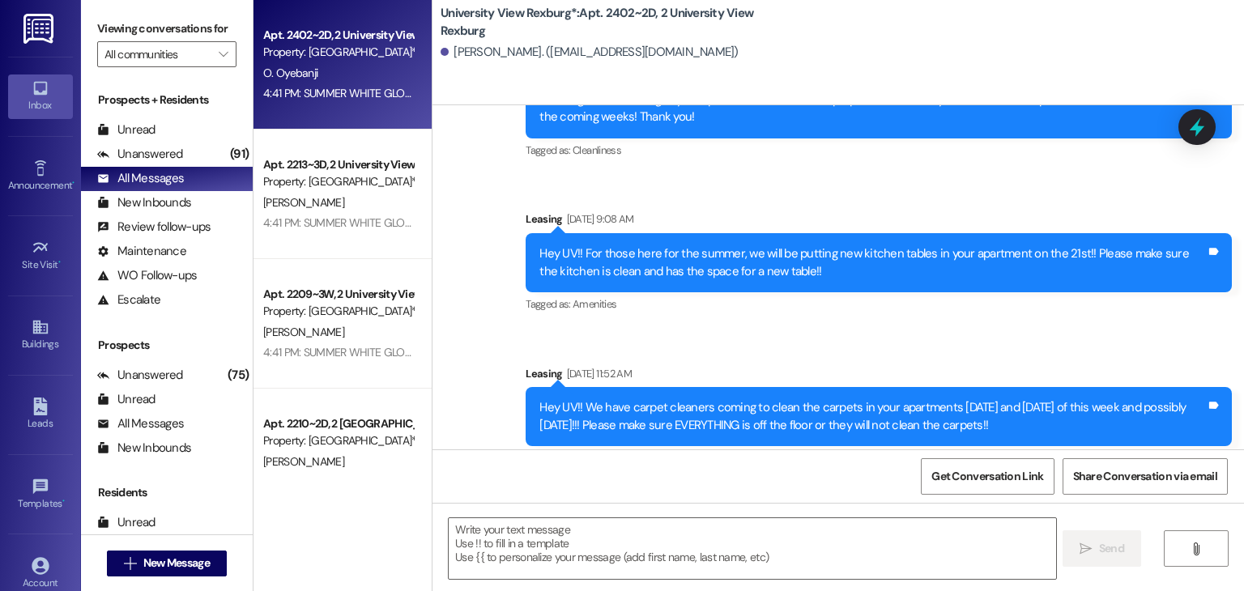
drag, startPoint x: 527, startPoint y: 302, endPoint x: 913, endPoint y: 398, distance: 398.1
copy div "SUMMER WHITE GLOVES + EARLY MOVE OUTS: The end of summer is coming up so that m…"
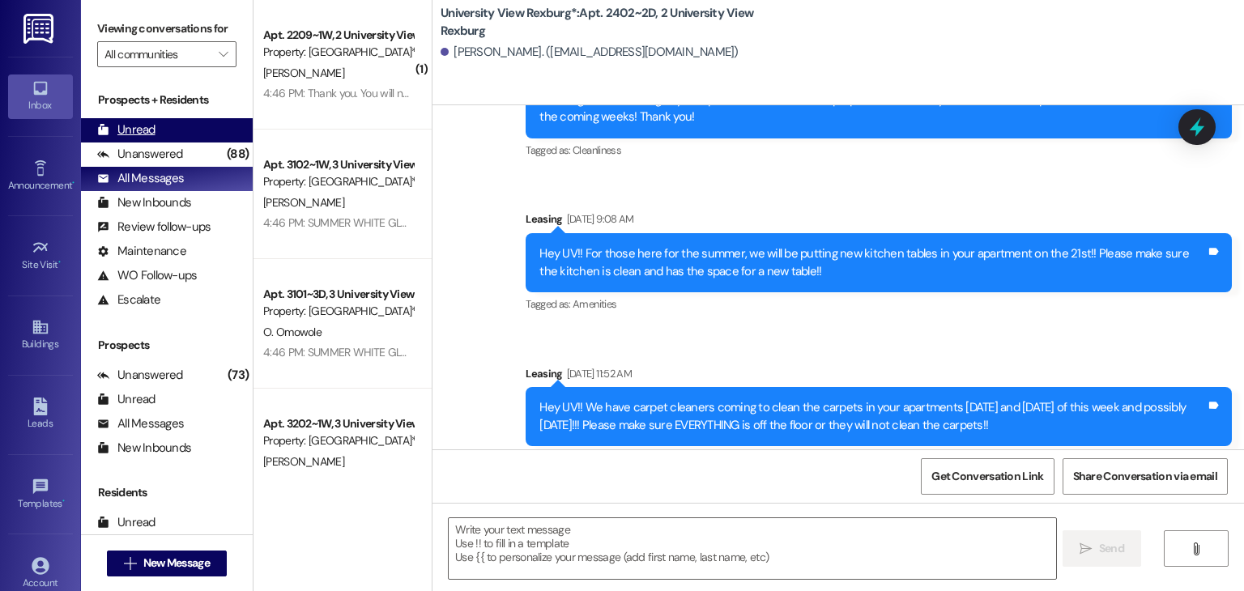
click at [175, 131] on div "Unread (0)" at bounding box center [167, 130] width 172 height 24
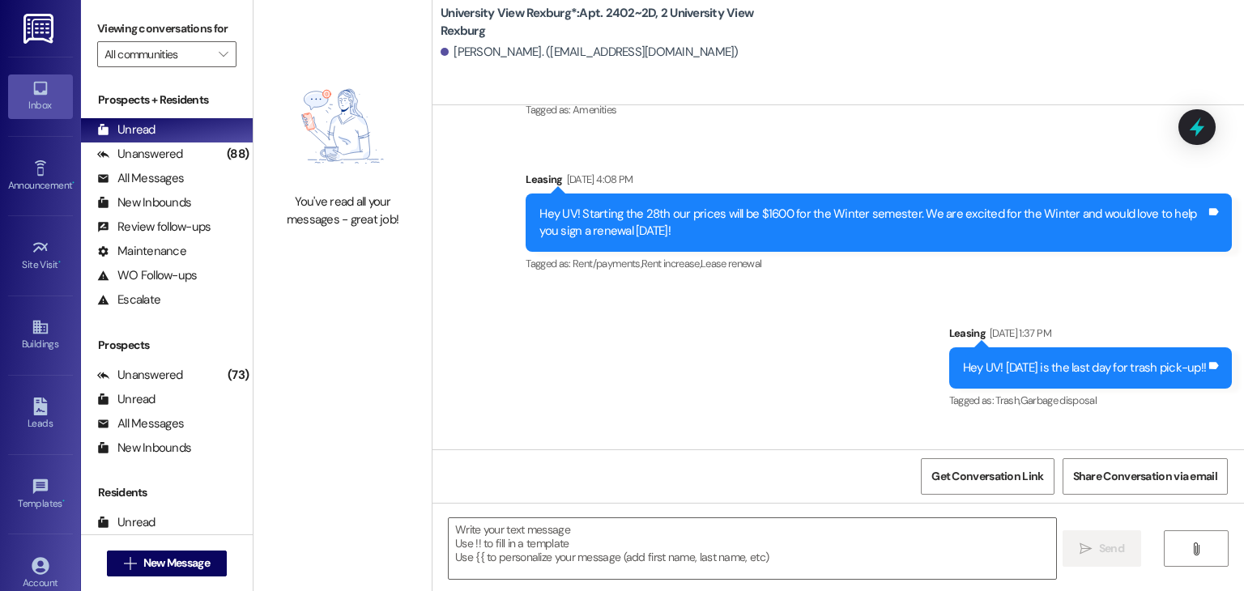
scroll to position [45543, 0]
